Goal: Task Accomplishment & Management: Use online tool/utility

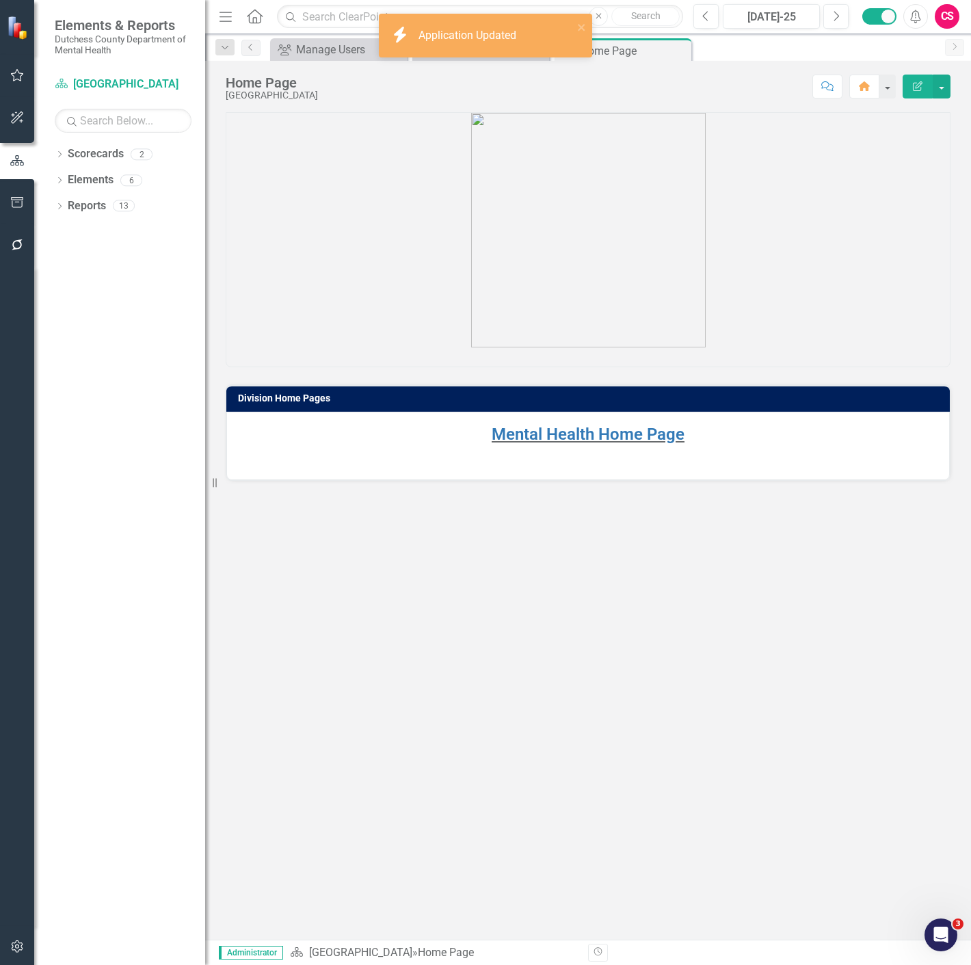
click at [12, 945] on icon "button" at bounding box center [17, 946] width 14 height 11
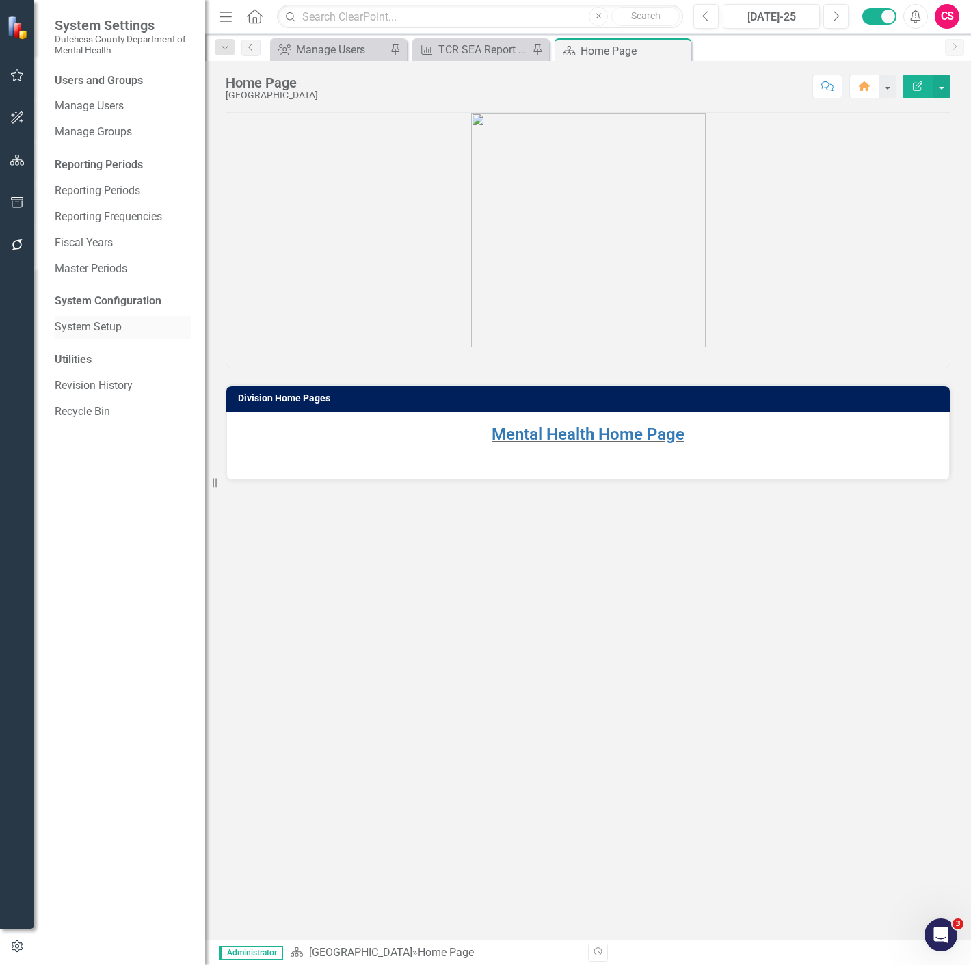
click at [117, 324] on link "System Setup" at bounding box center [123, 327] width 137 height 16
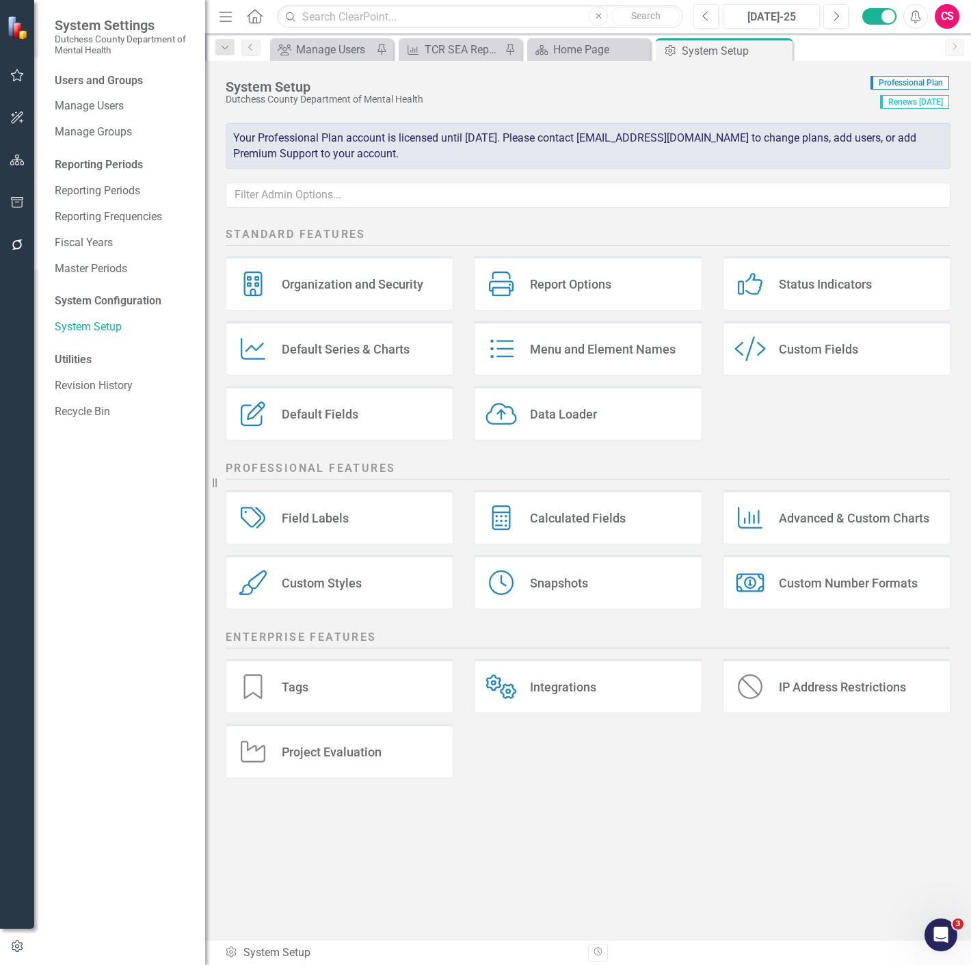
click at [741, 356] on icon at bounding box center [750, 349] width 31 height 25
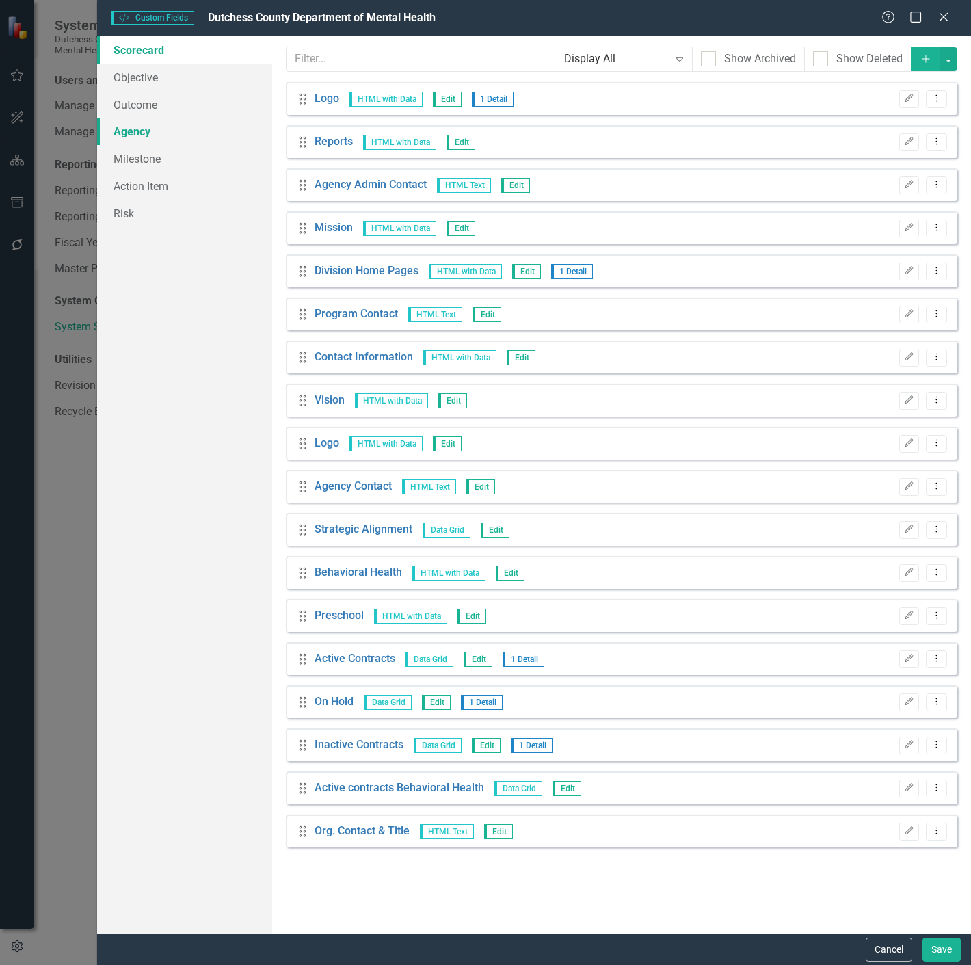
click at [170, 137] on link "Agency" at bounding box center [184, 131] width 175 height 27
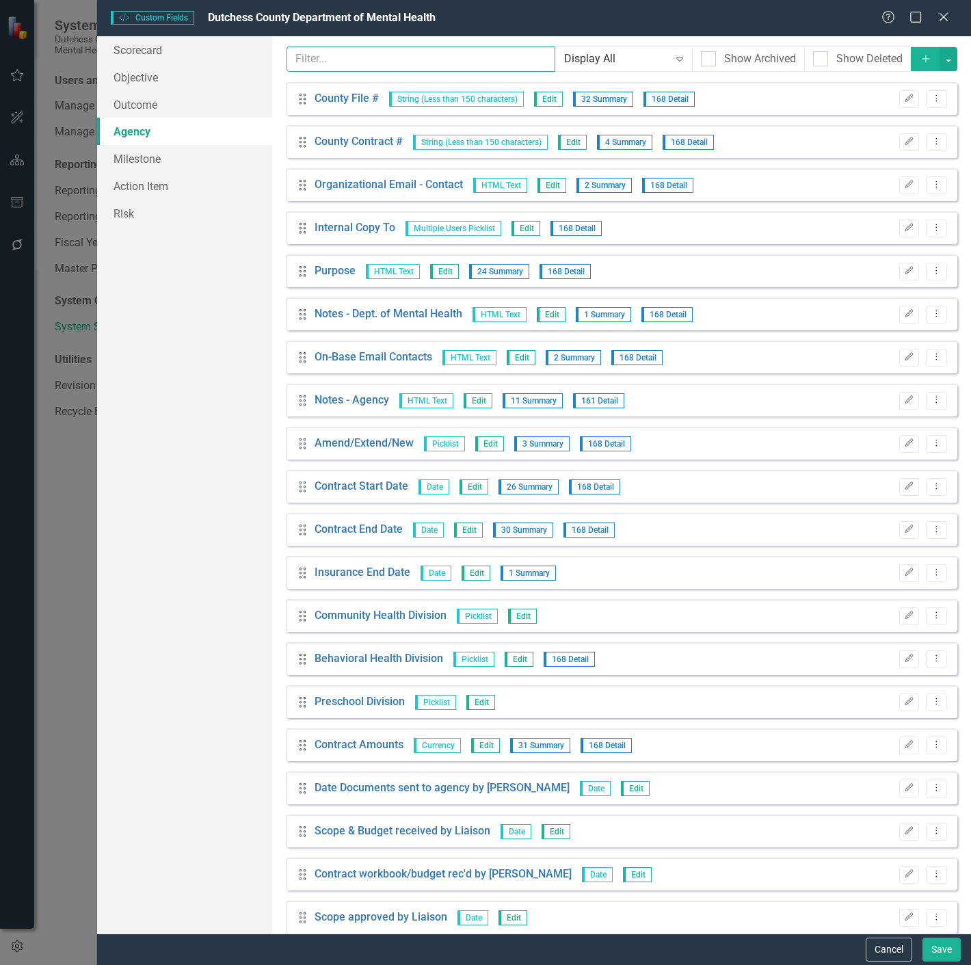
click at [317, 64] on input "text" at bounding box center [422, 59] width 270 height 25
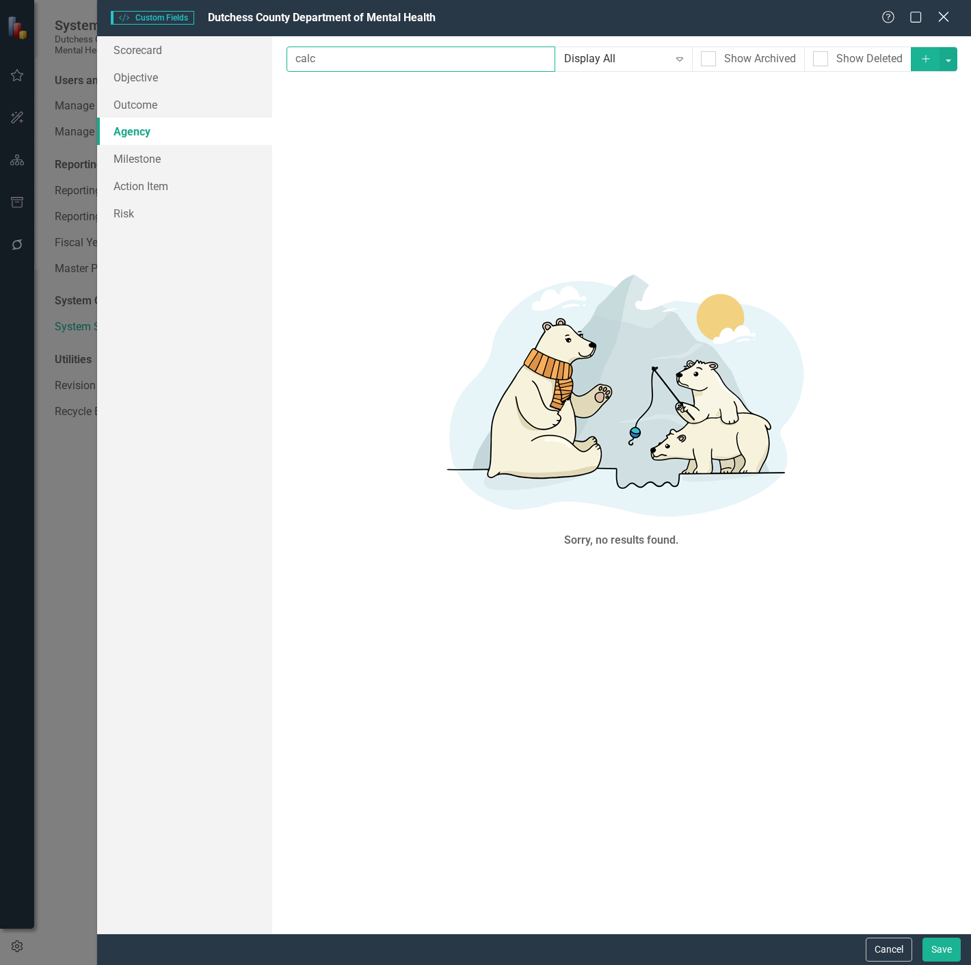
type input "calc"
drag, startPoint x: 947, startPoint y: 16, endPoint x: 872, endPoint y: 51, distance: 82.6
click at [947, 16] on icon "Close" at bounding box center [944, 17] width 14 height 11
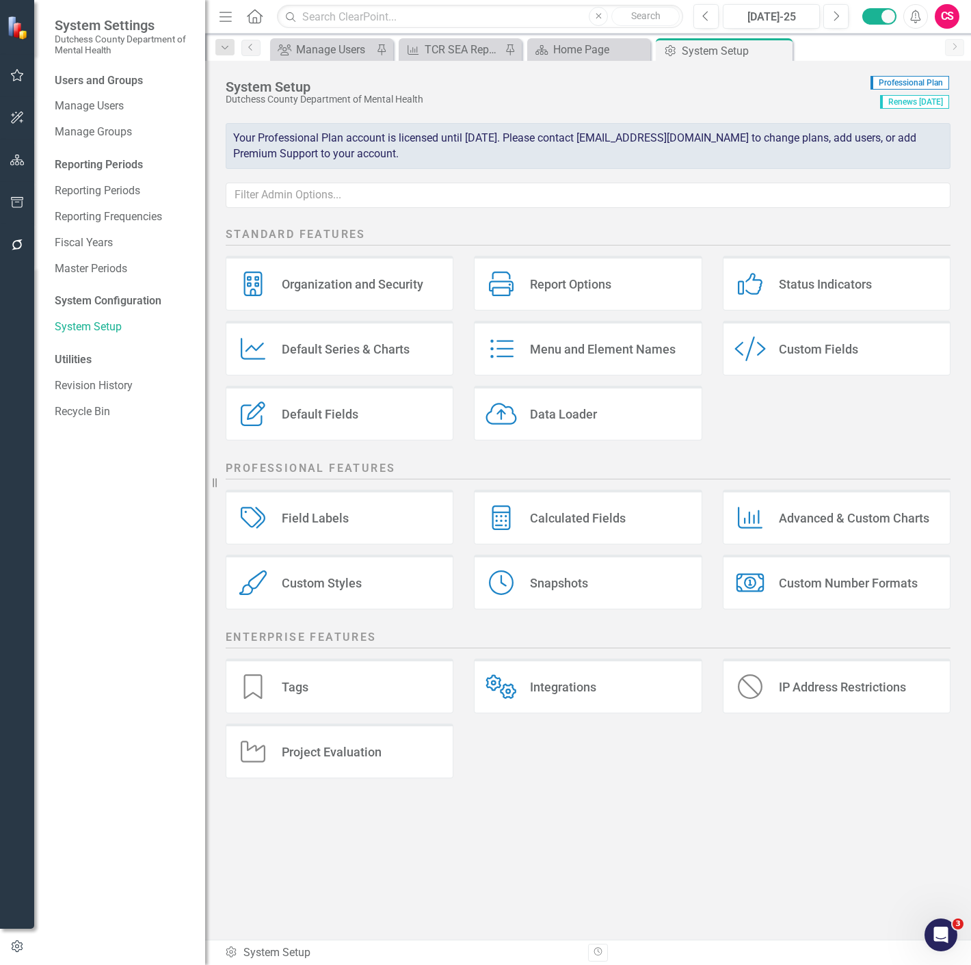
click at [529, 522] on div "Calculated Fields Calculated Fields" at bounding box center [588, 517] width 228 height 55
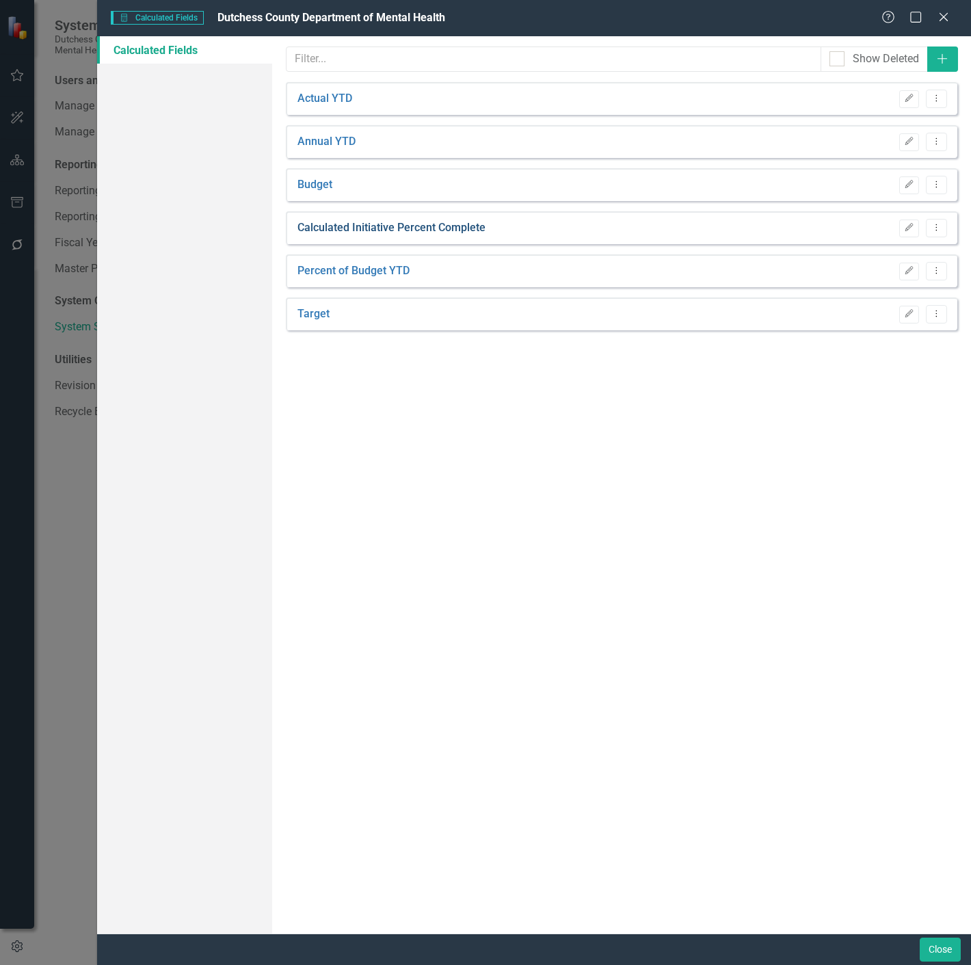
click at [428, 234] on link "Calculated Initiative Percent Complete" at bounding box center [392, 228] width 188 height 16
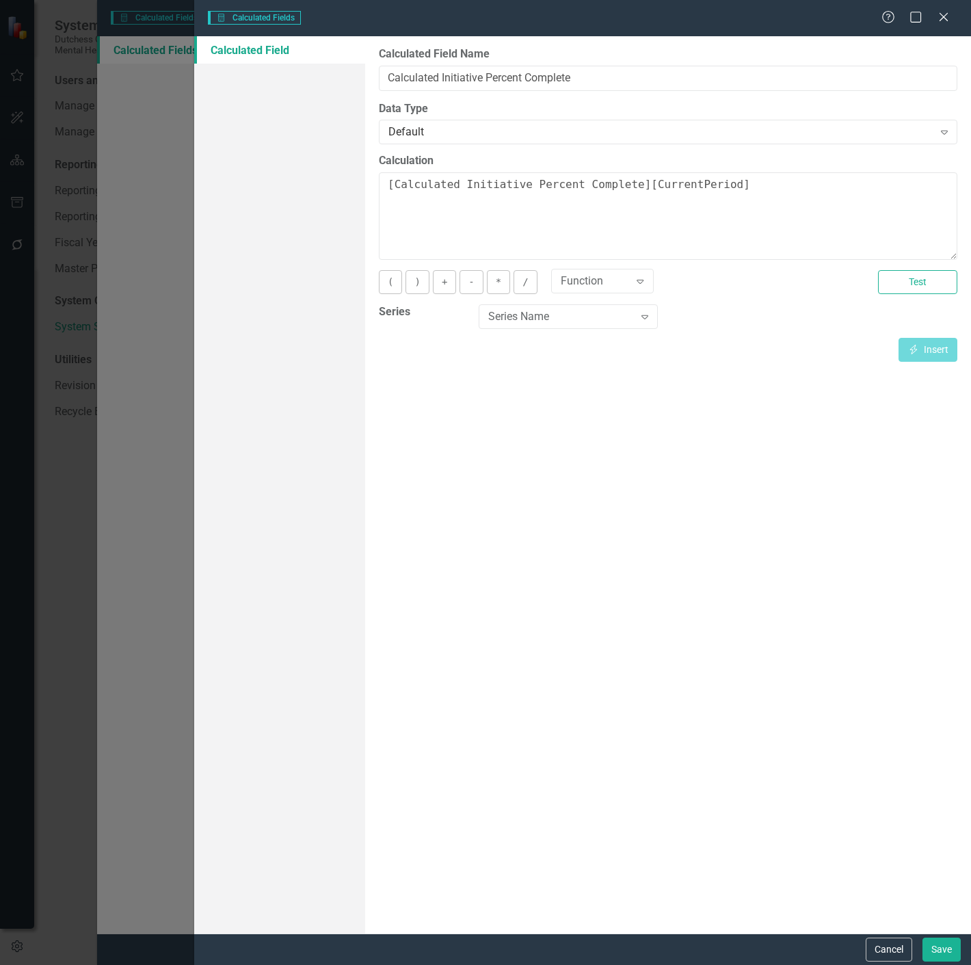
type input "Calculated Initiative Percent Complete"
type textarea "[Calculated Initiative Percent Complete][CurrentPeriod]"
click at [885, 942] on button "Cancel" at bounding box center [889, 950] width 47 height 24
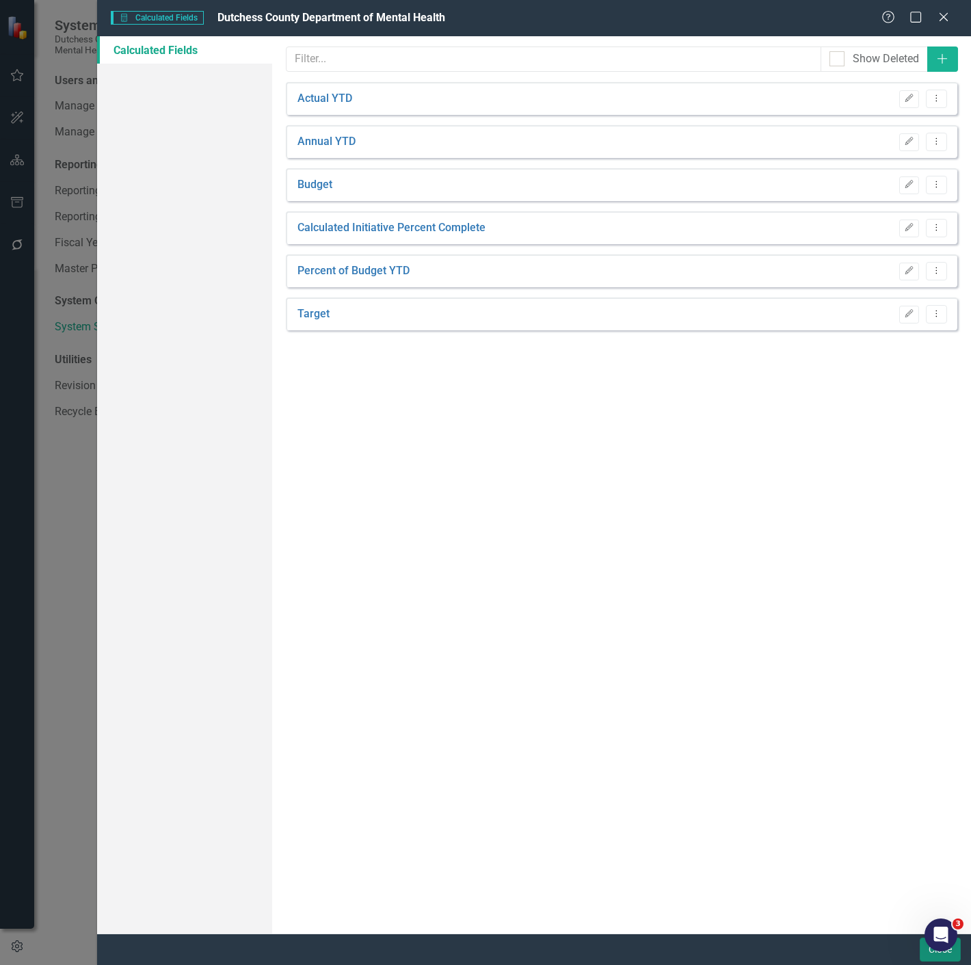
click at [925, 952] on button "Close" at bounding box center [940, 950] width 41 height 24
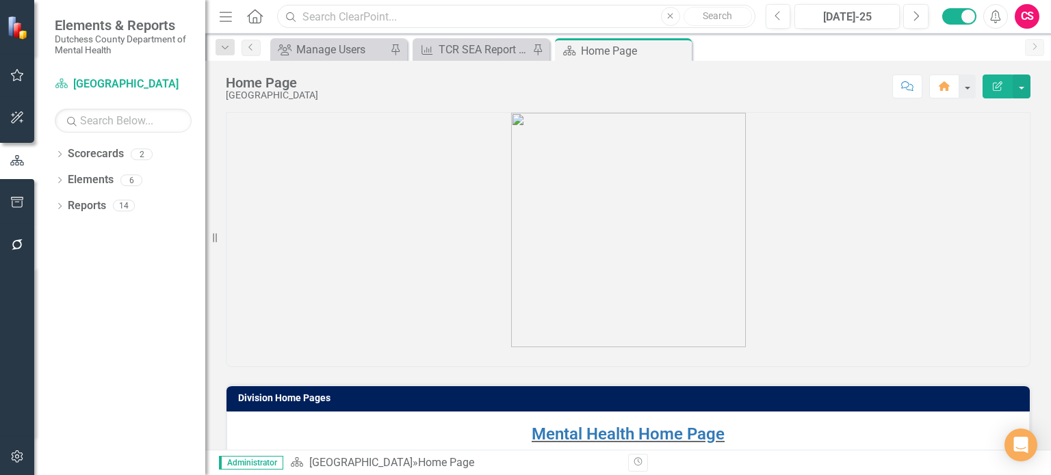
click at [345, 9] on input "text" at bounding box center [516, 17] width 478 height 24
paste input "649539"
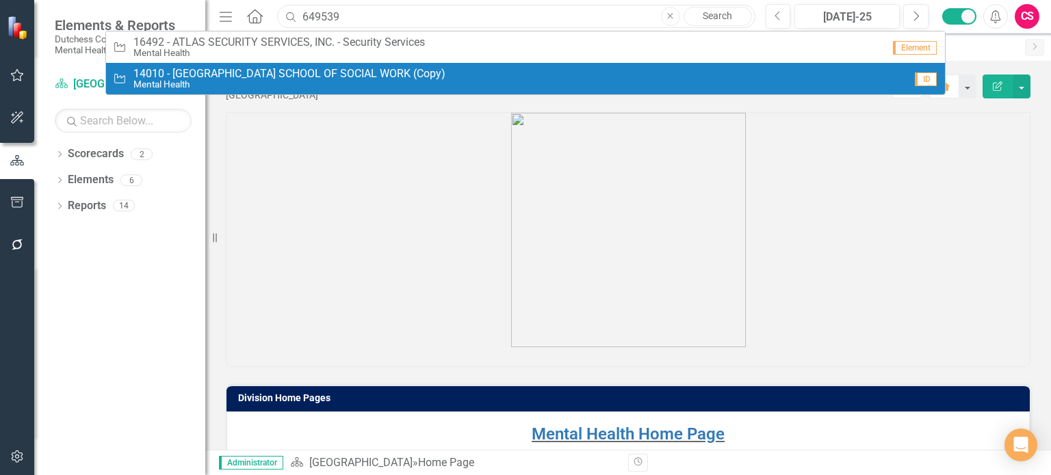
type input "649539"
click at [330, 84] on small "Mental Health" at bounding box center [289, 84] width 312 height 10
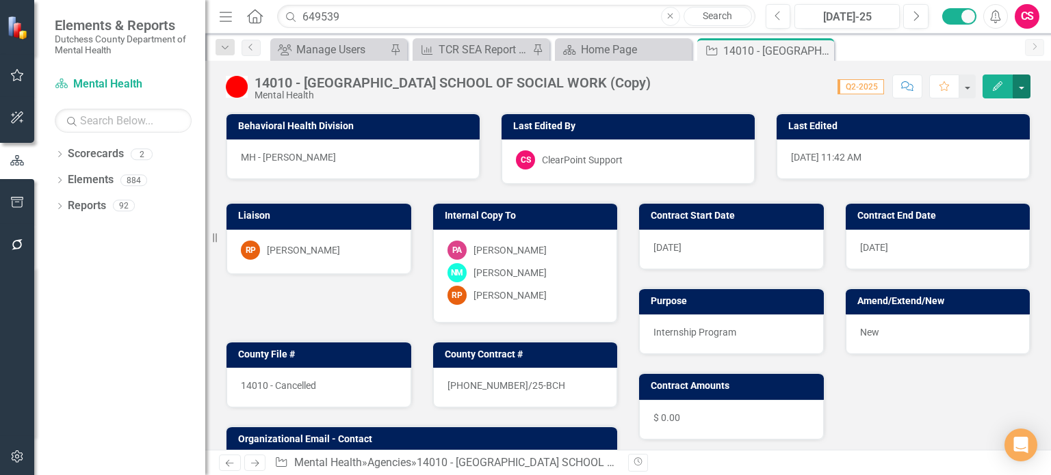
click at [1023, 88] on button "button" at bounding box center [1022, 87] width 18 height 24
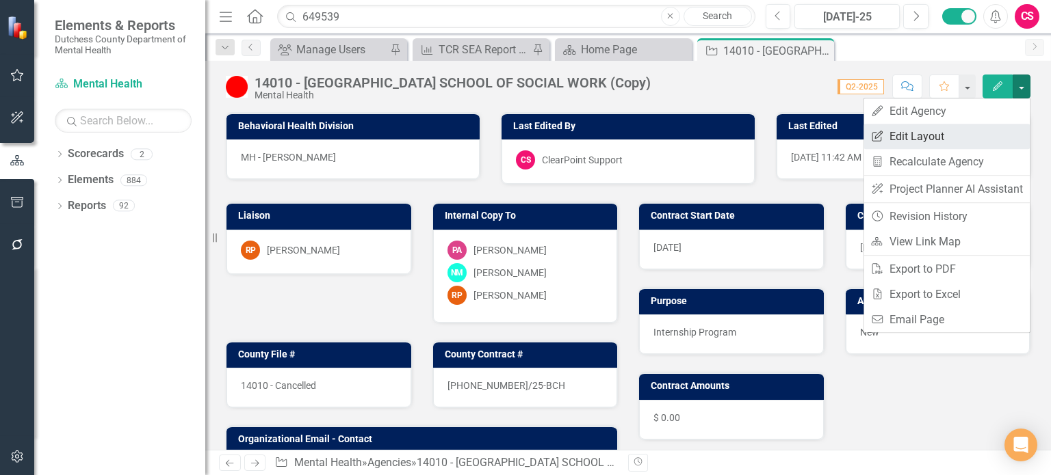
click at [984, 132] on link "Edit Report Edit Layout" at bounding box center [946, 136] width 166 height 25
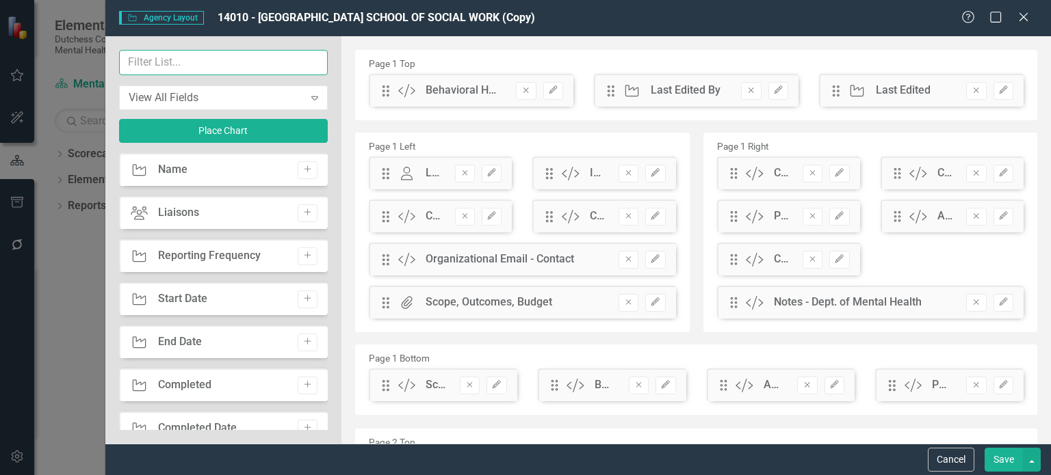
click at [238, 65] on input "text" at bounding box center [223, 62] width 209 height 25
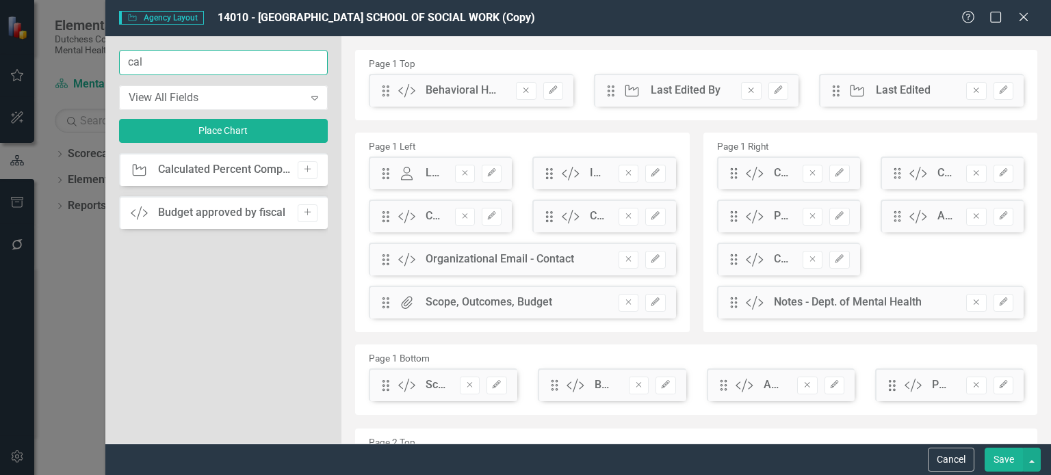
click at [240, 63] on input "cal" at bounding box center [223, 62] width 209 height 25
type input "perce"
click at [308, 218] on button "Add" at bounding box center [308, 214] width 20 height 18
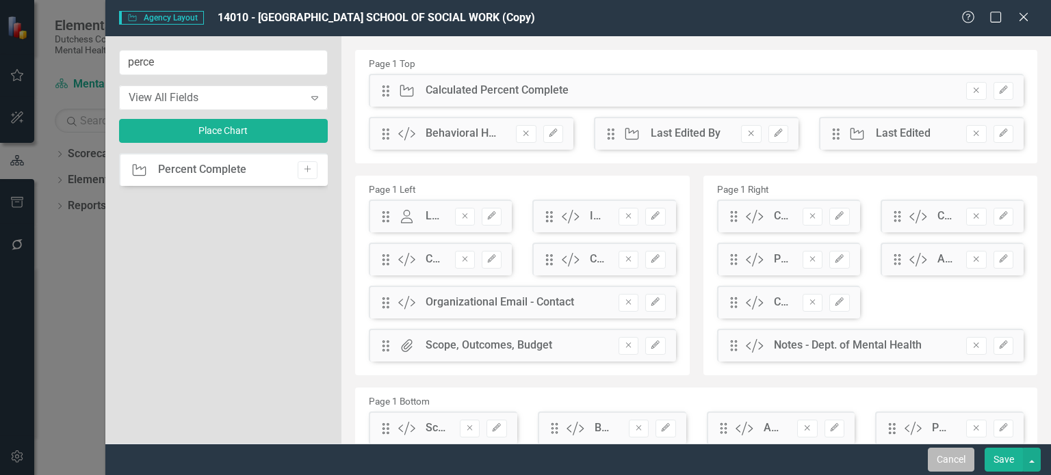
click at [963, 470] on button "Cancel" at bounding box center [951, 460] width 47 height 24
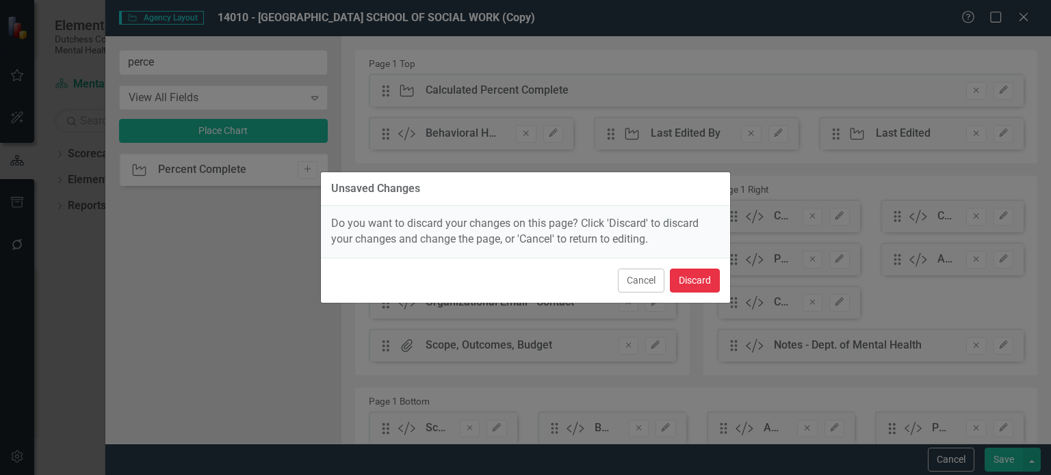
click at [700, 280] on button "Discard" at bounding box center [695, 281] width 50 height 24
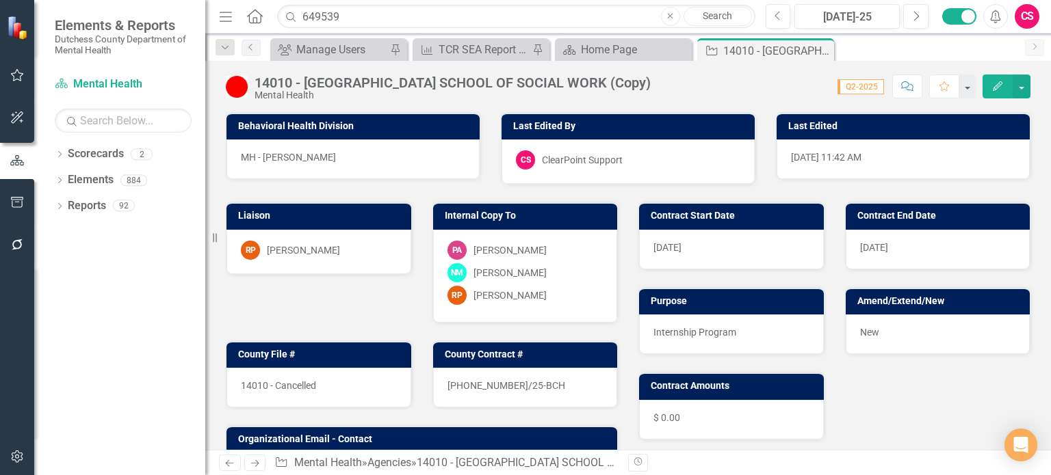
click at [617, 240] on div "Internal Copy To PA [PERSON_NAME] NM [PERSON_NAME] RP [PERSON_NAME]" at bounding box center [525, 254] width 207 height 138
